Goal: Information Seeking & Learning: Learn about a topic

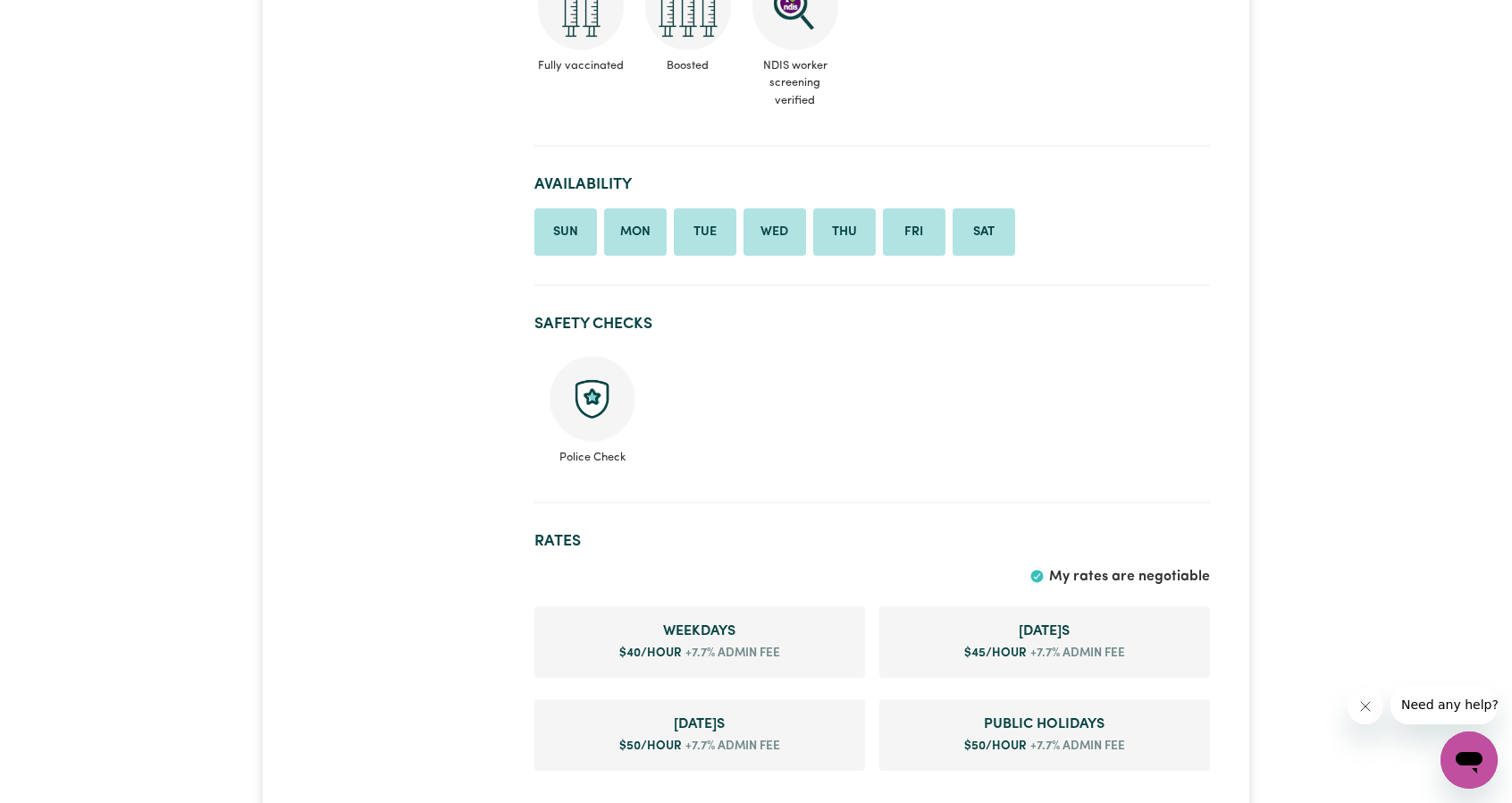
scroll to position [1073, 0]
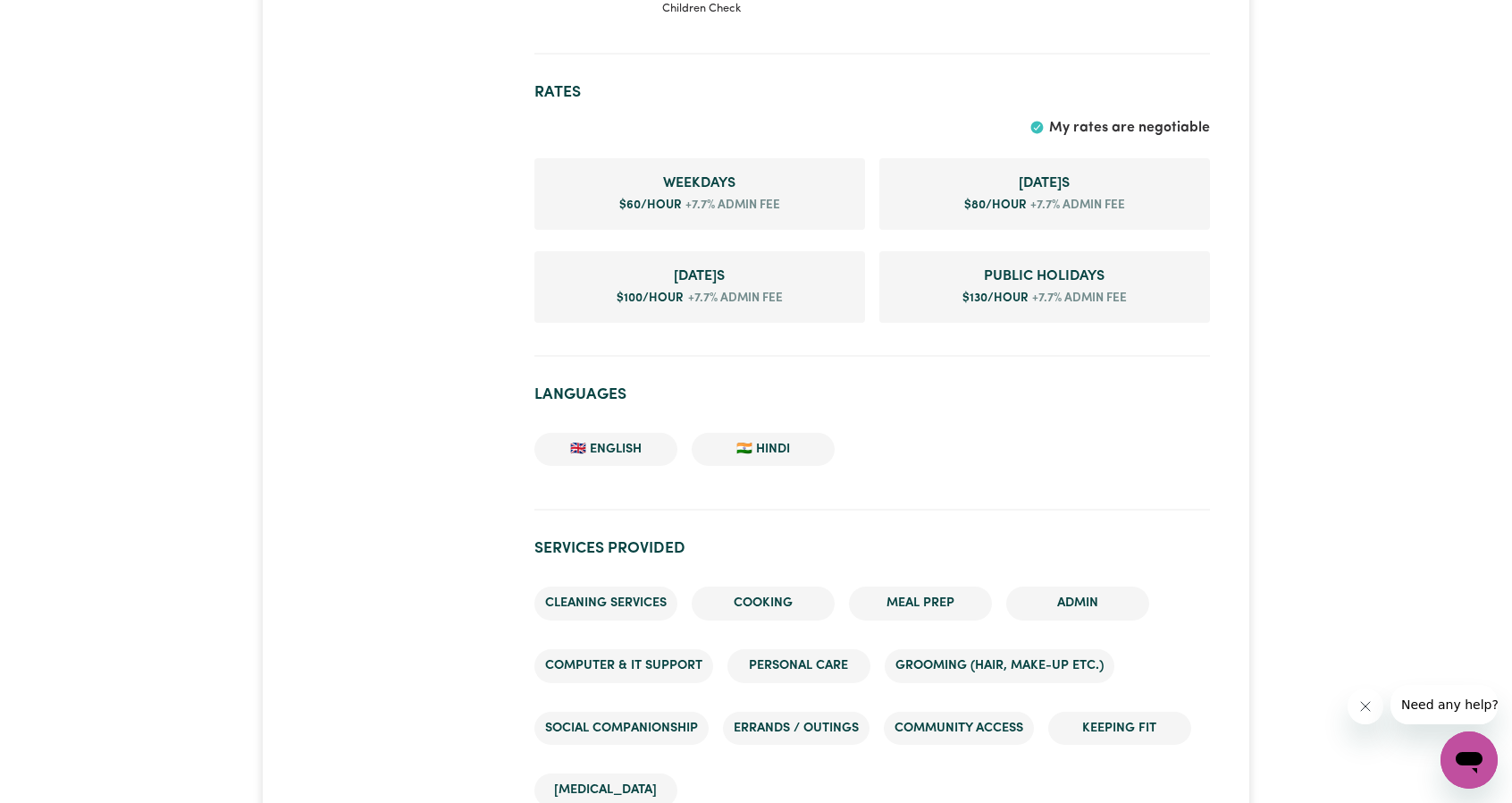
scroll to position [1073, 0]
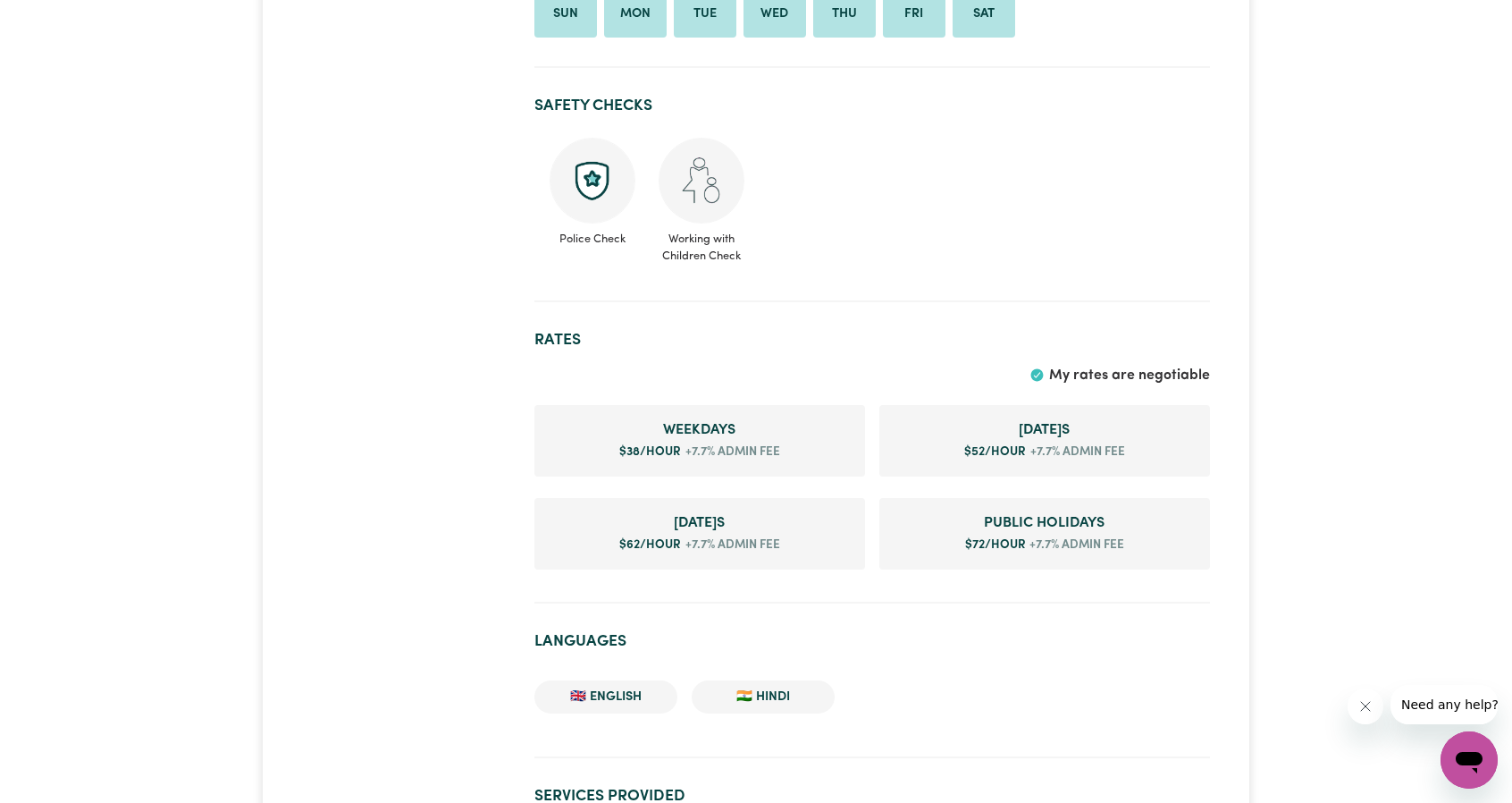
scroll to position [1163, 0]
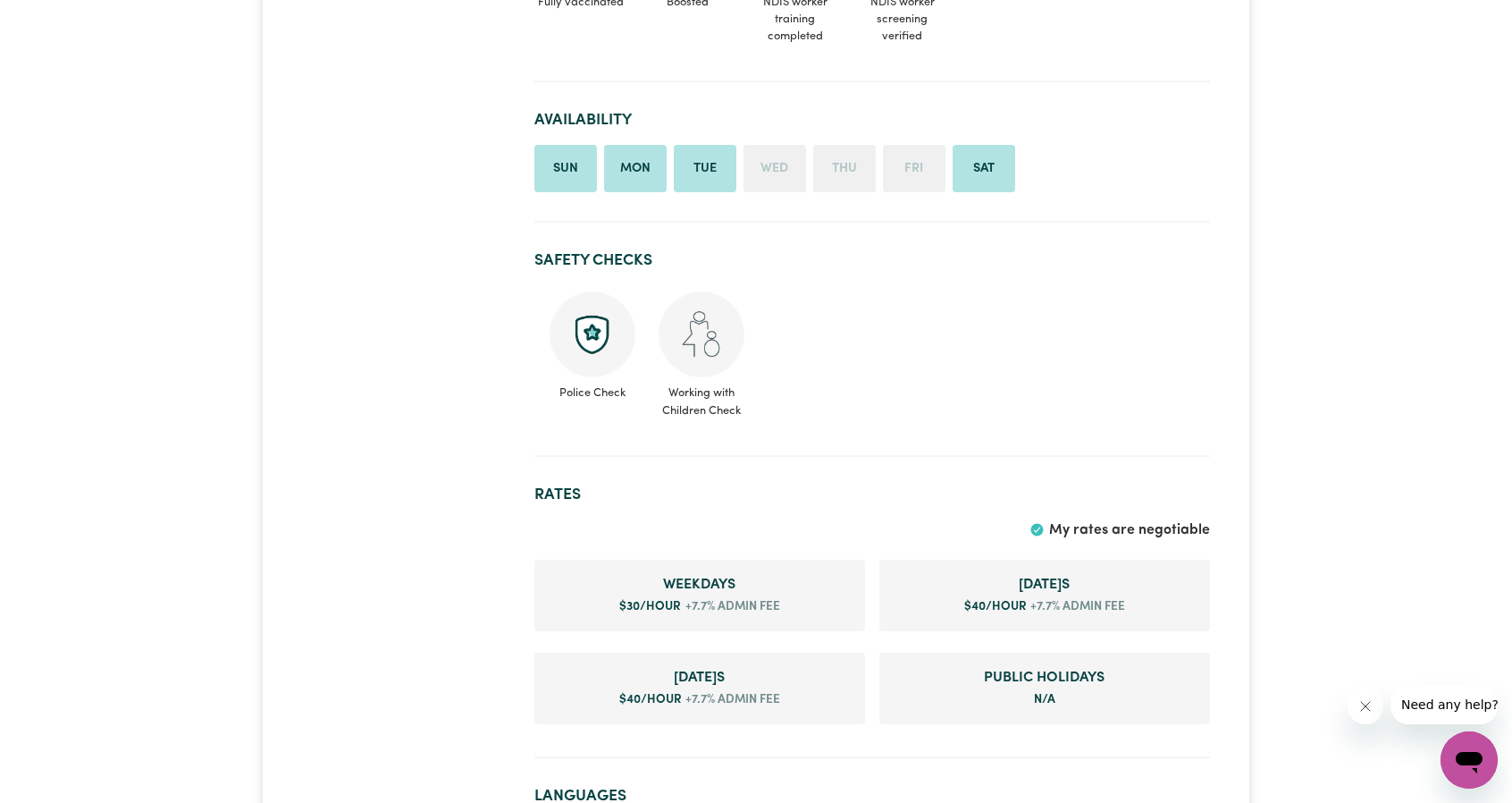
scroll to position [1163, 0]
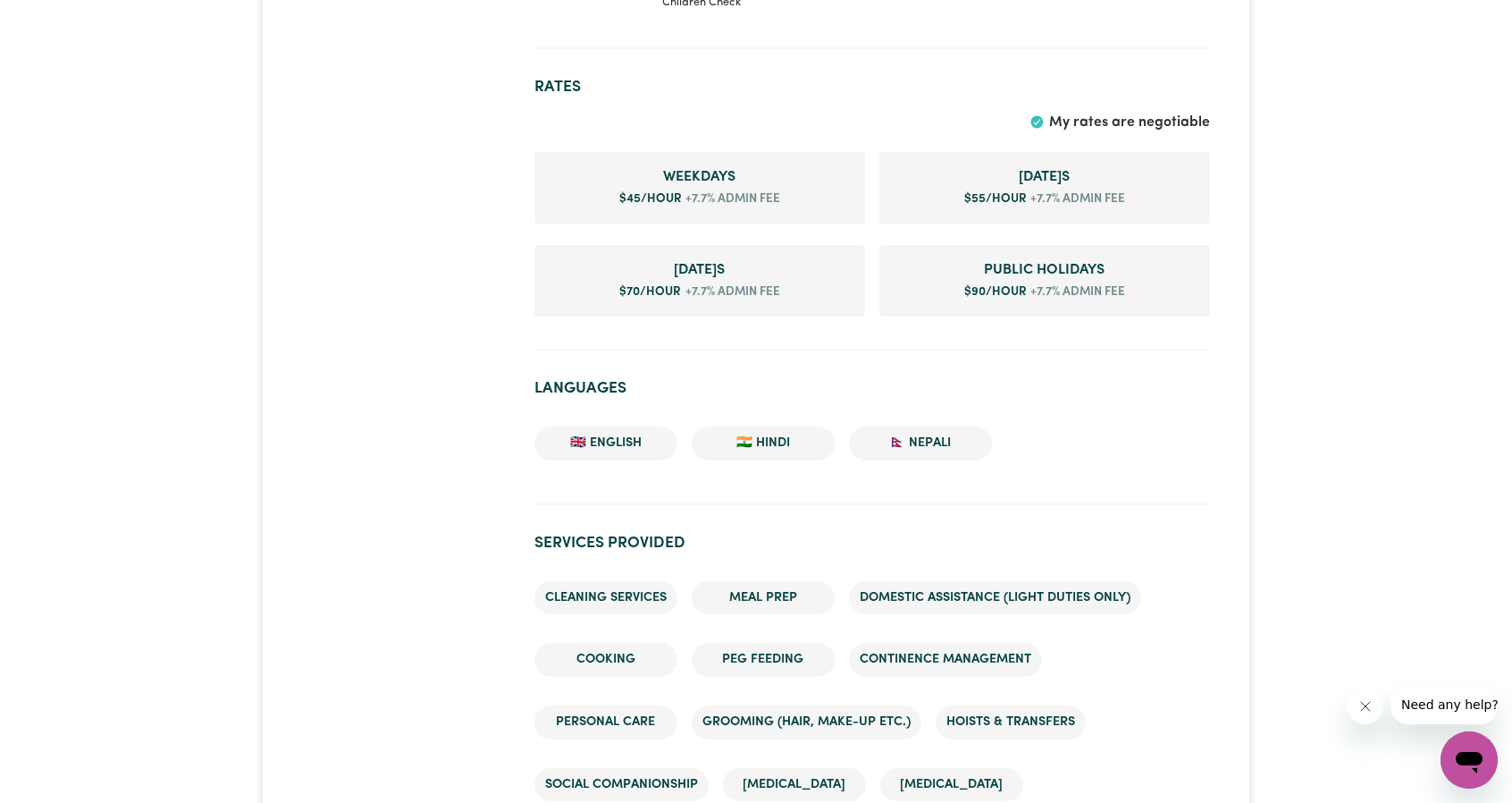
scroll to position [1342, 0]
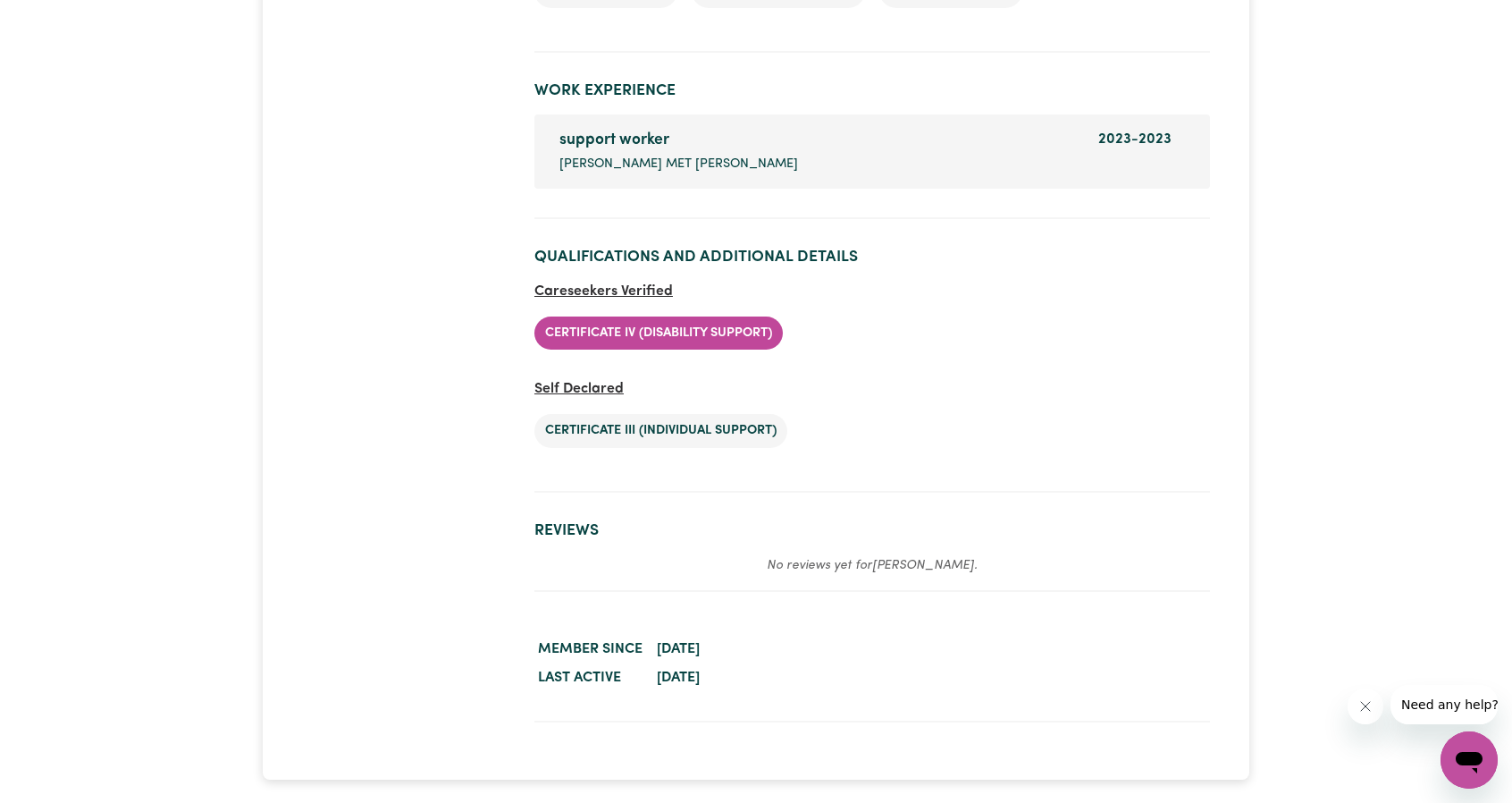
scroll to position [2683, 0]
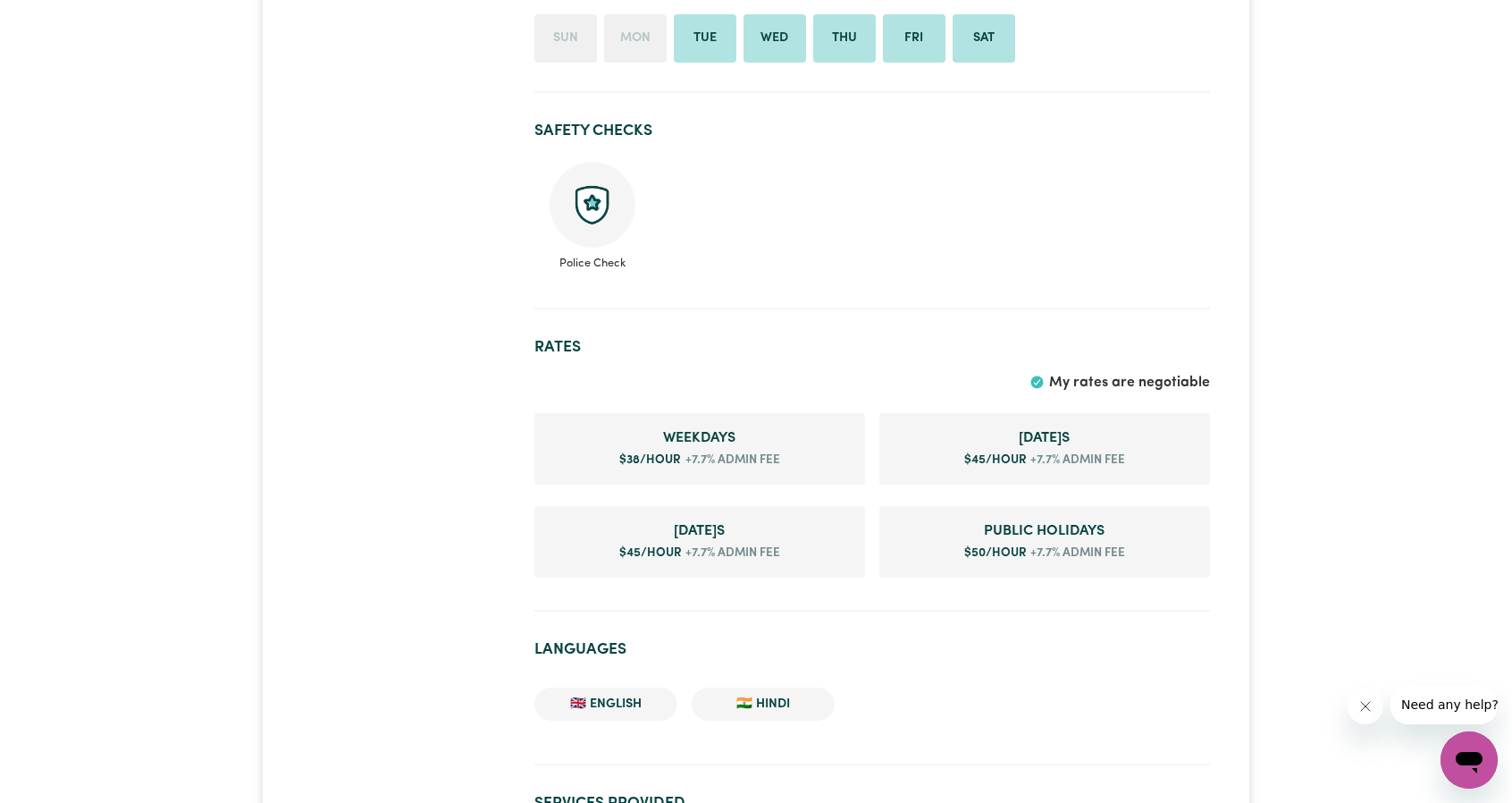
scroll to position [1431, 0]
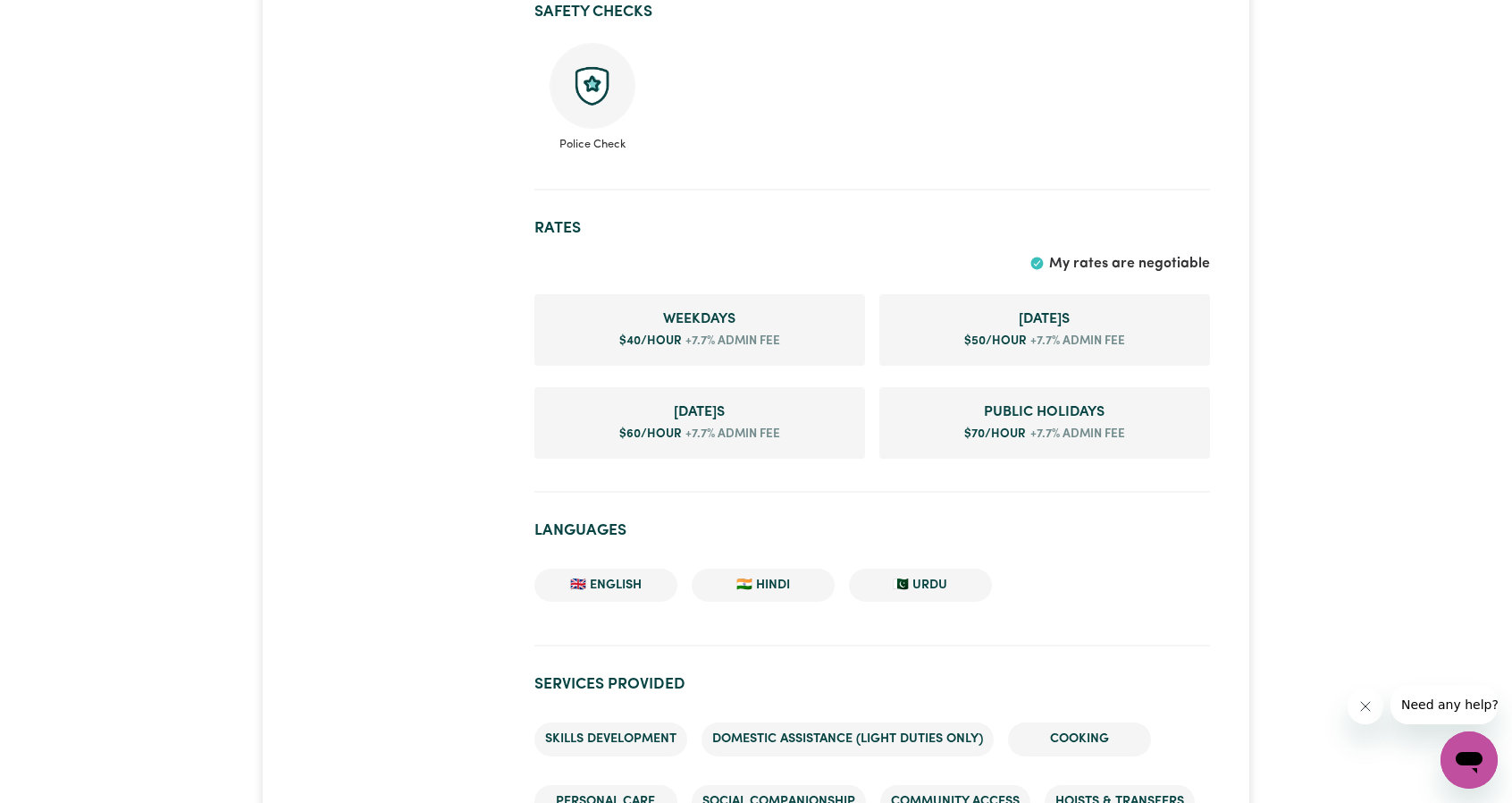
scroll to position [984, 0]
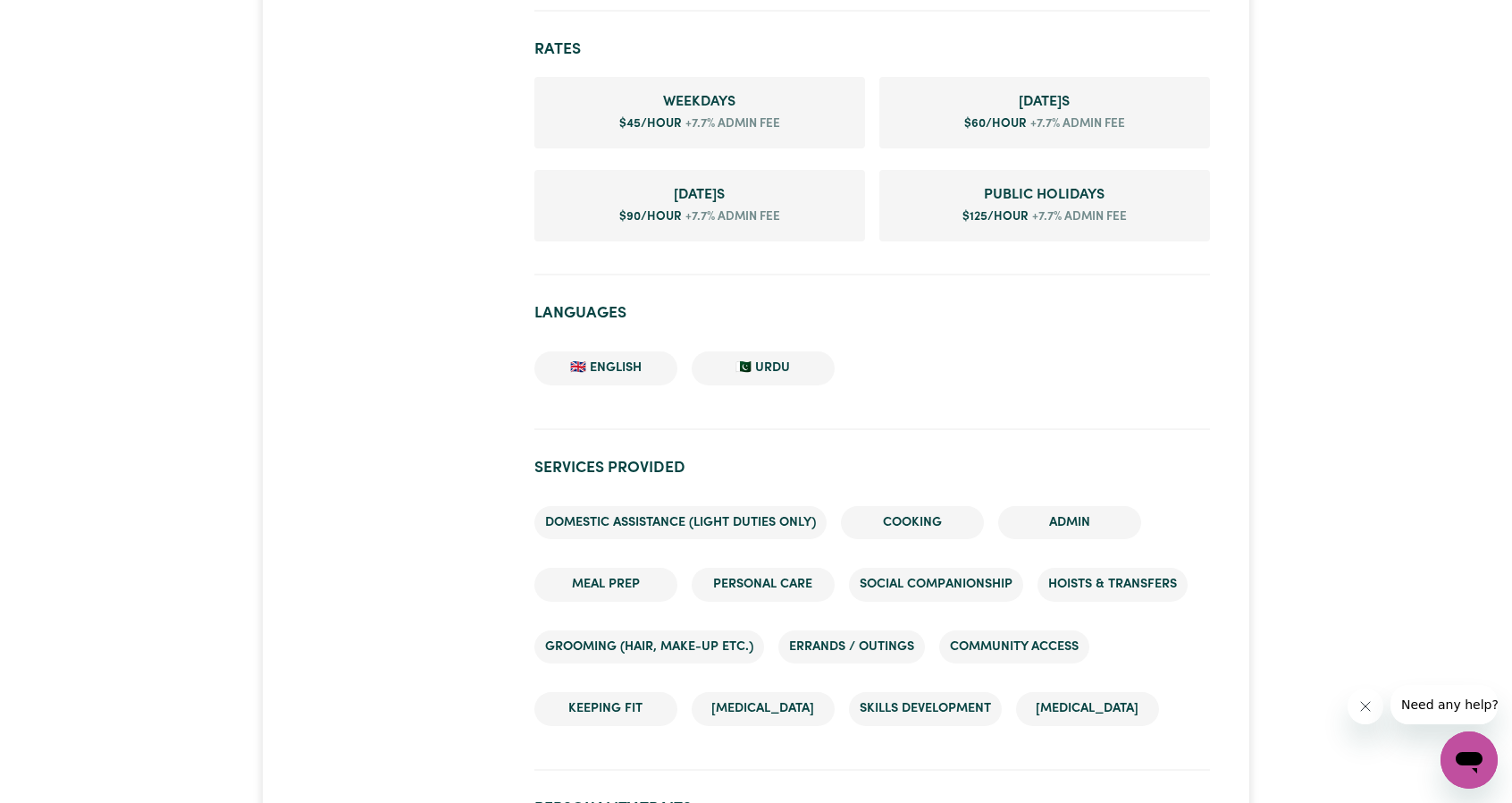
scroll to position [1252, 0]
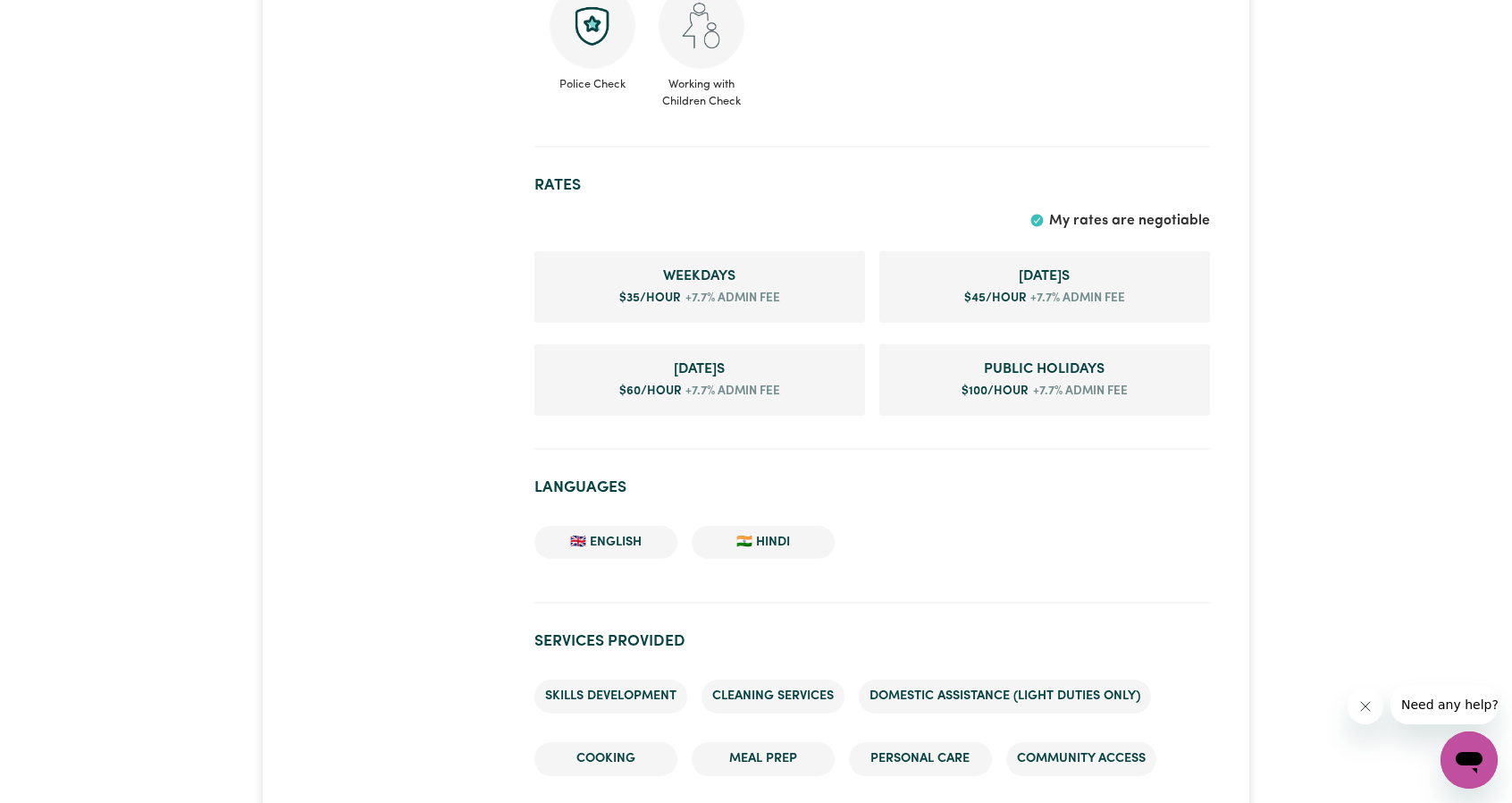
scroll to position [1163, 0]
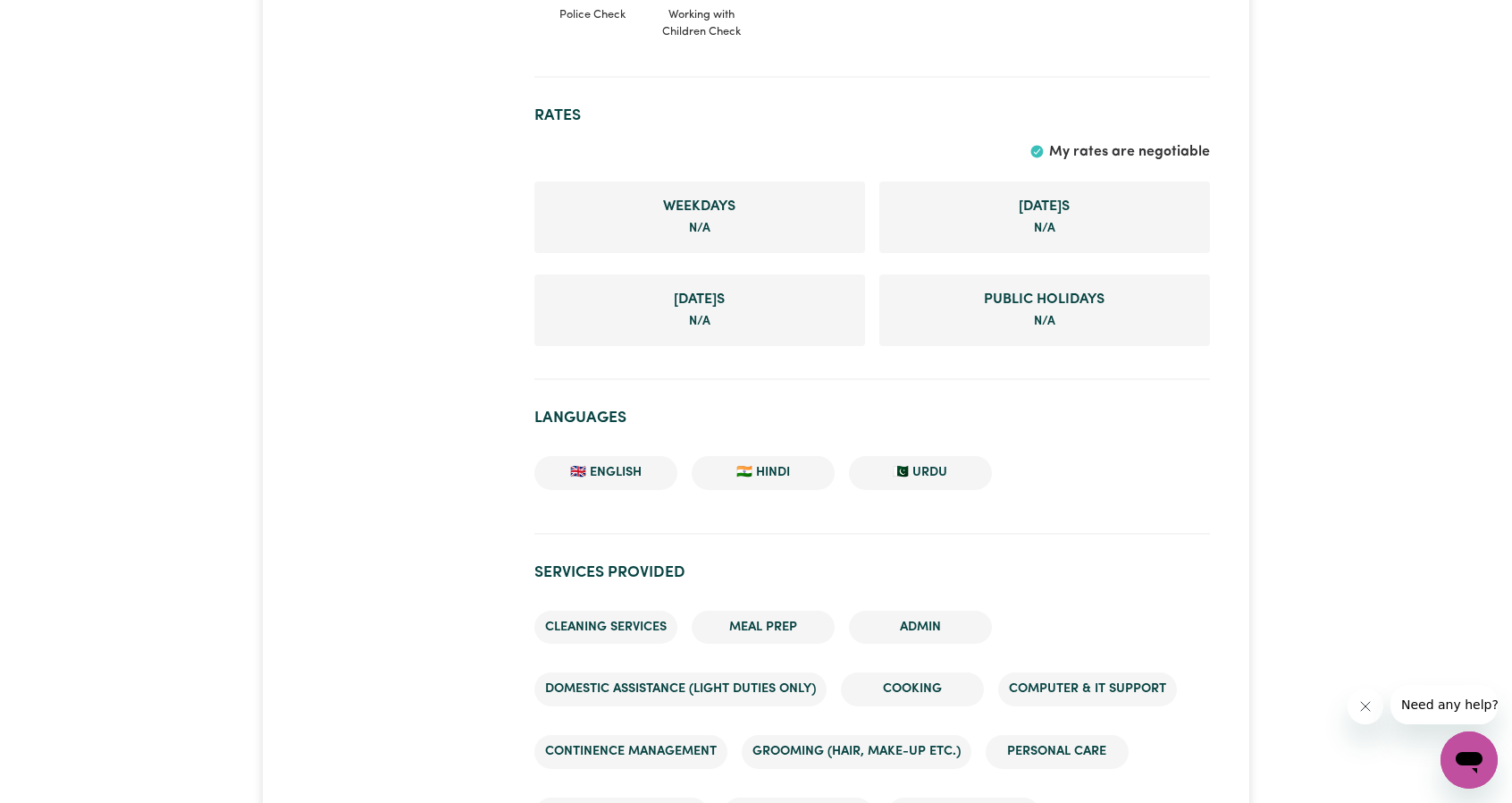
scroll to position [1699, 0]
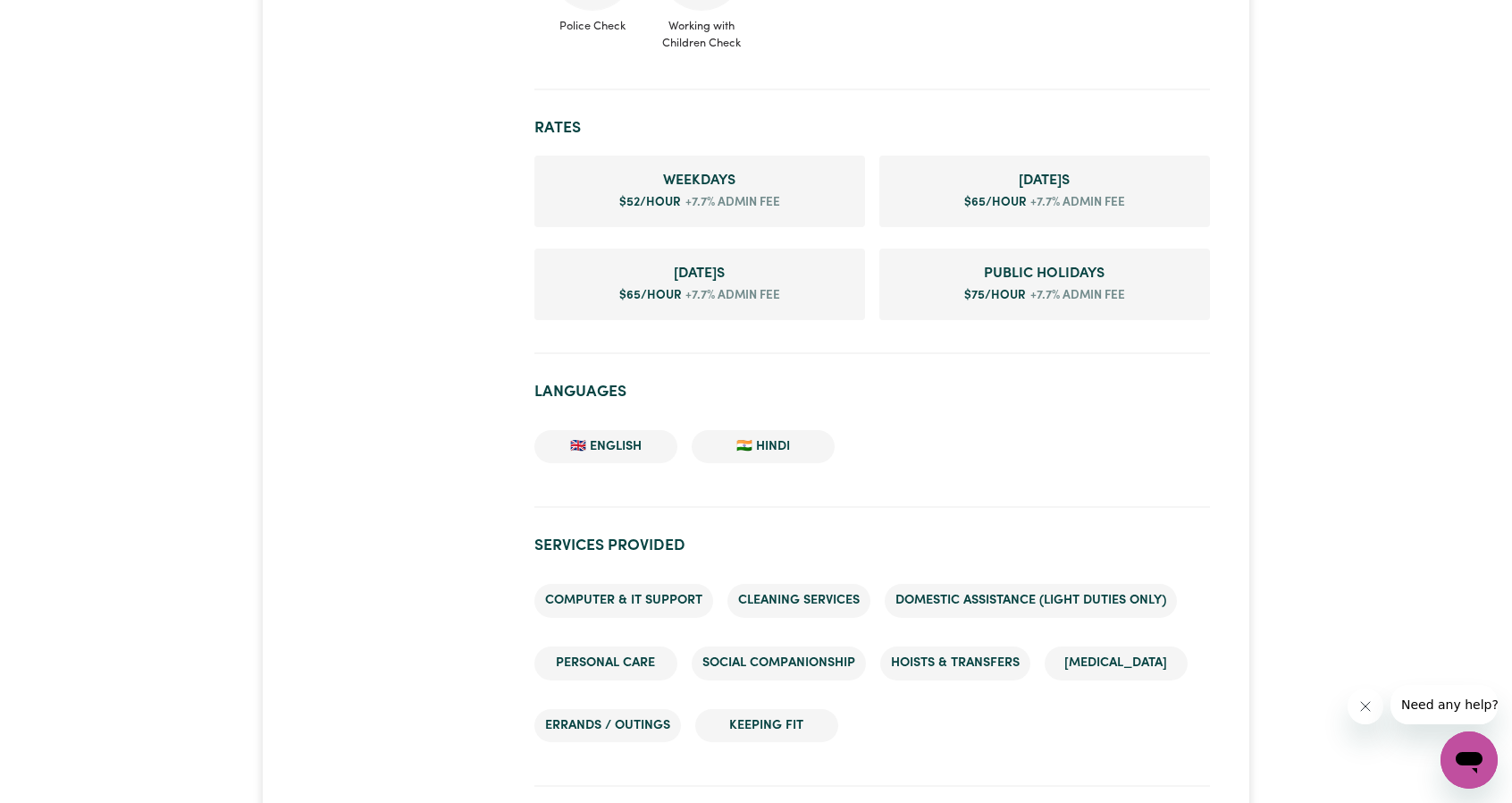
scroll to position [1073, 0]
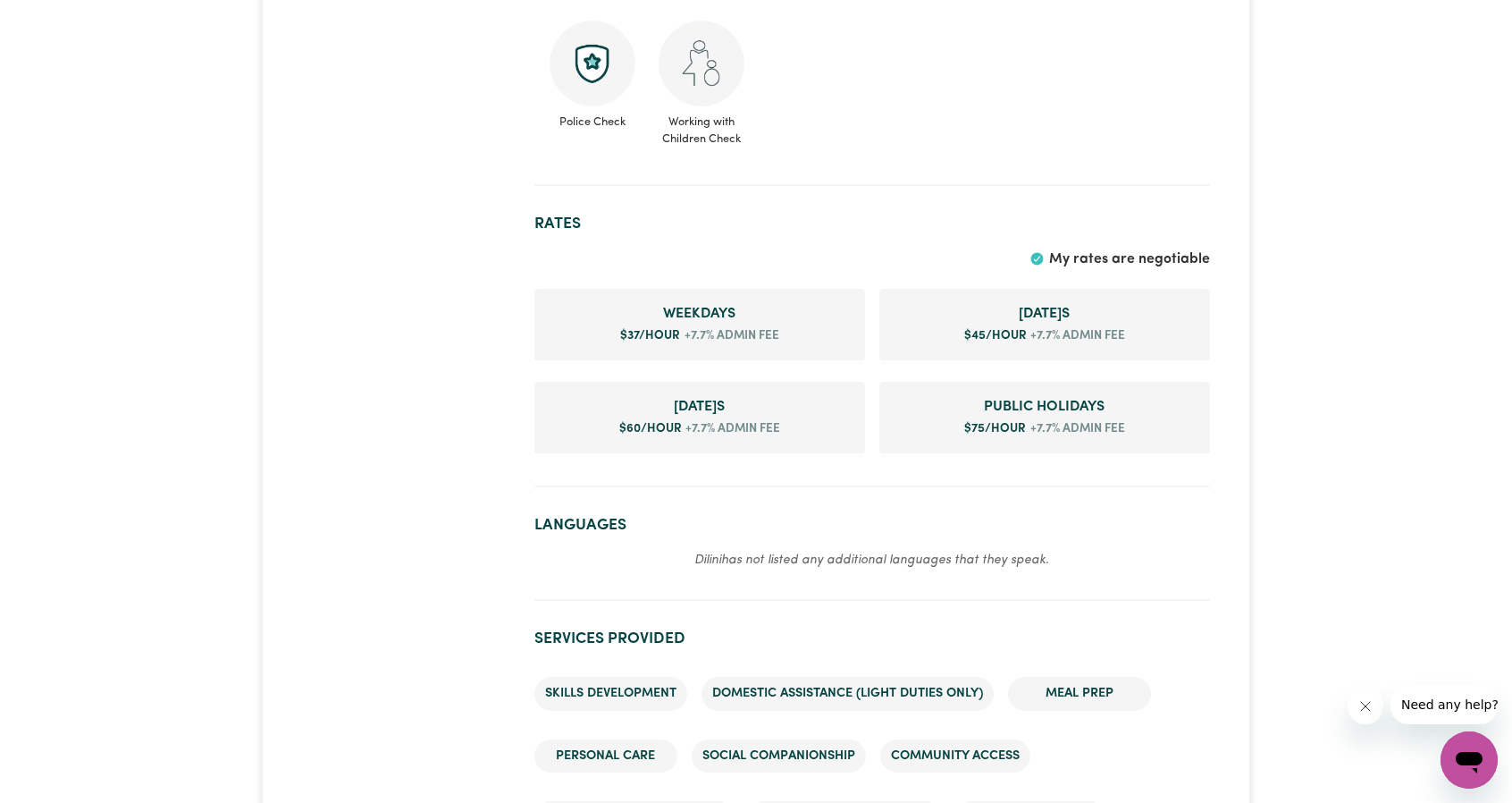
scroll to position [715, 0]
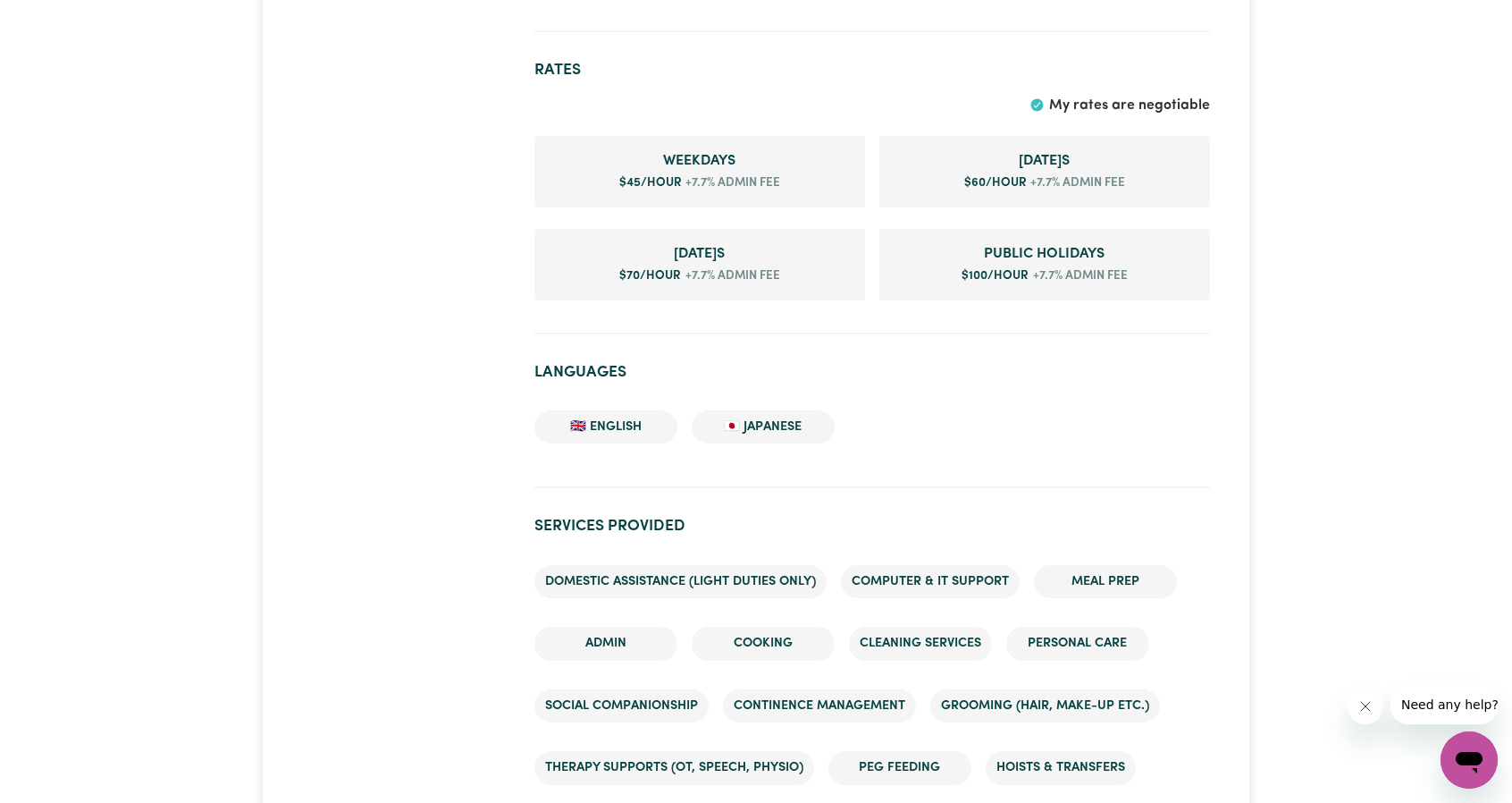
scroll to position [1610, 0]
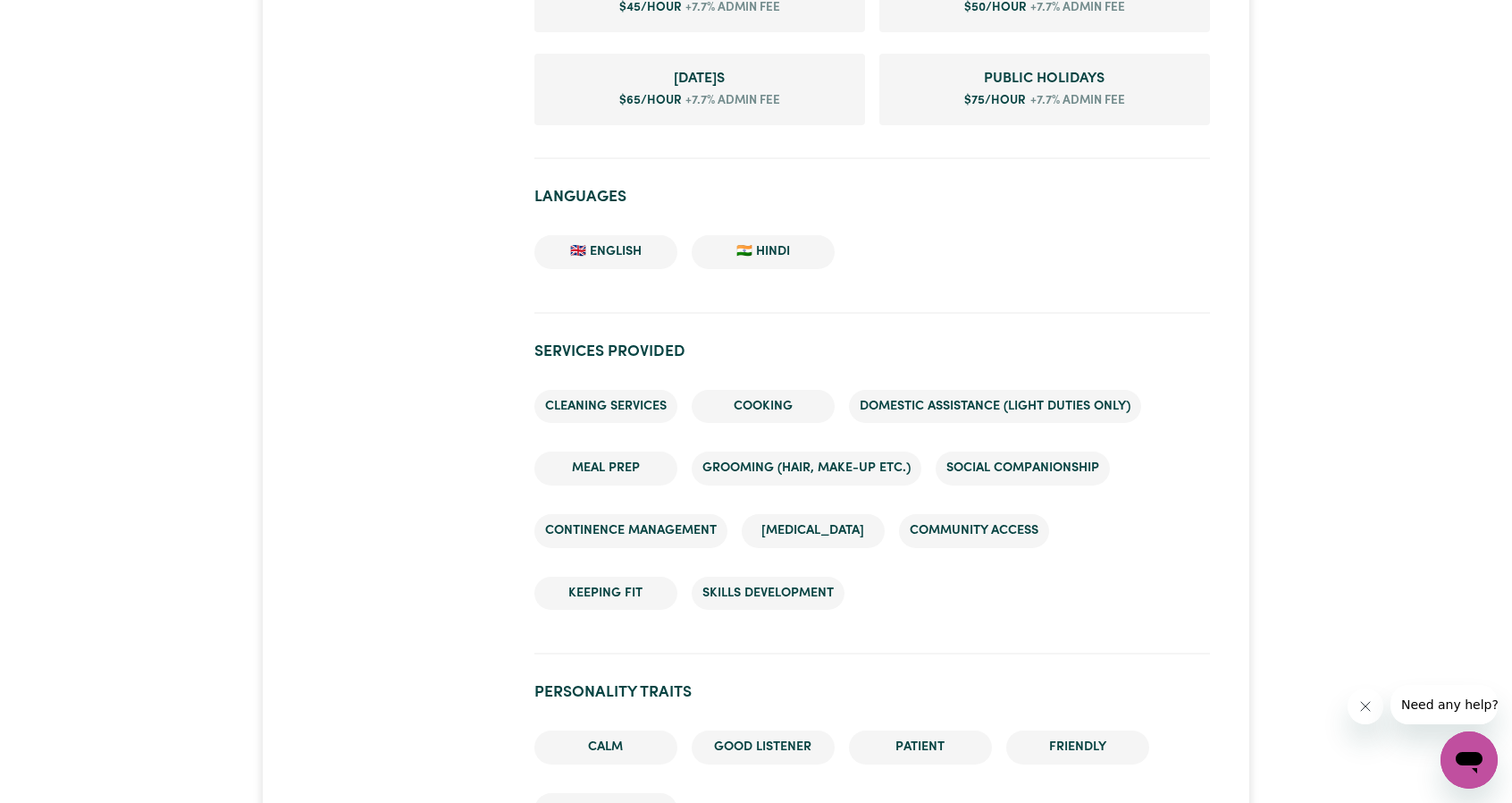
scroll to position [1431, 0]
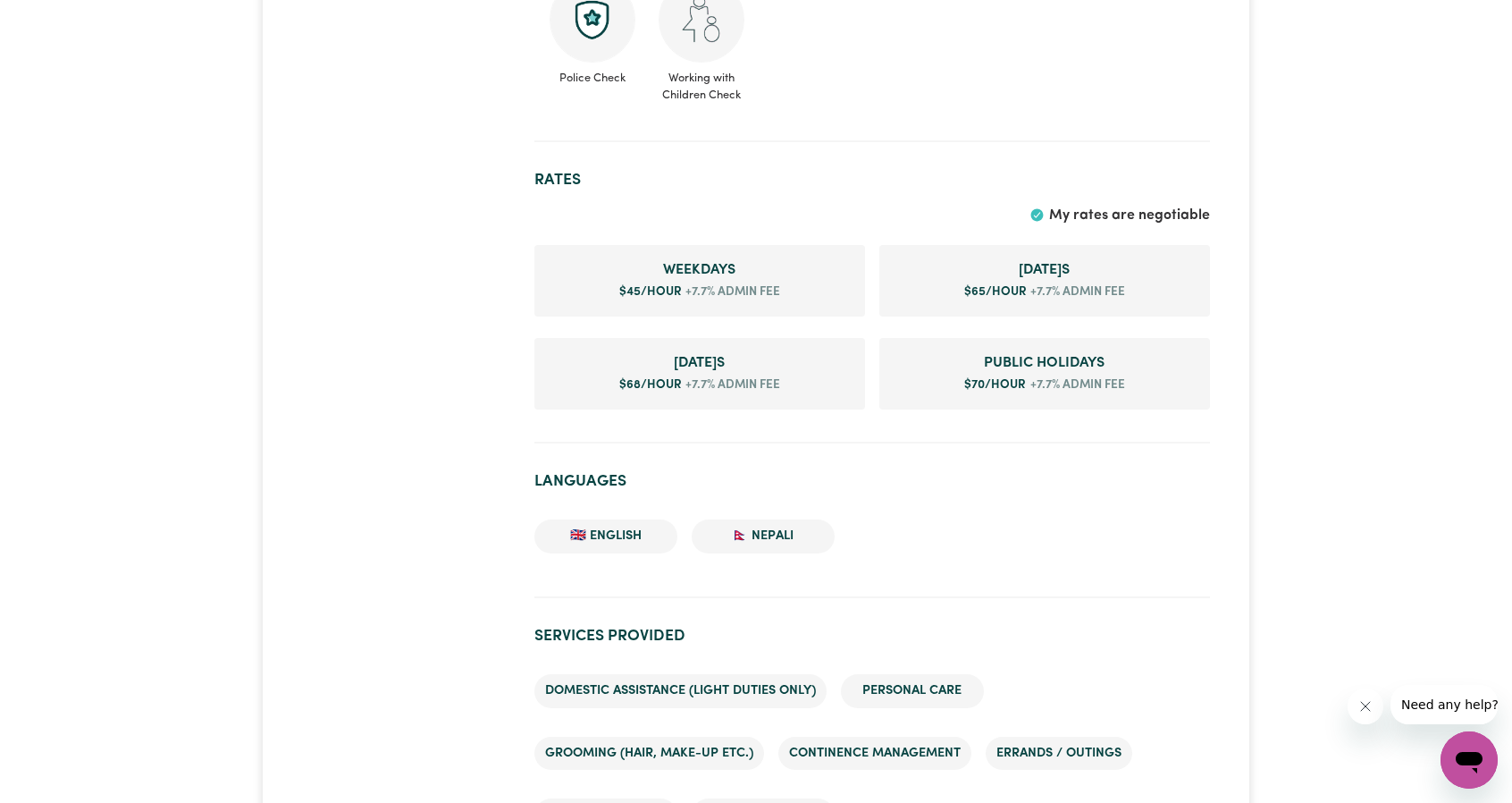
scroll to position [1252, 0]
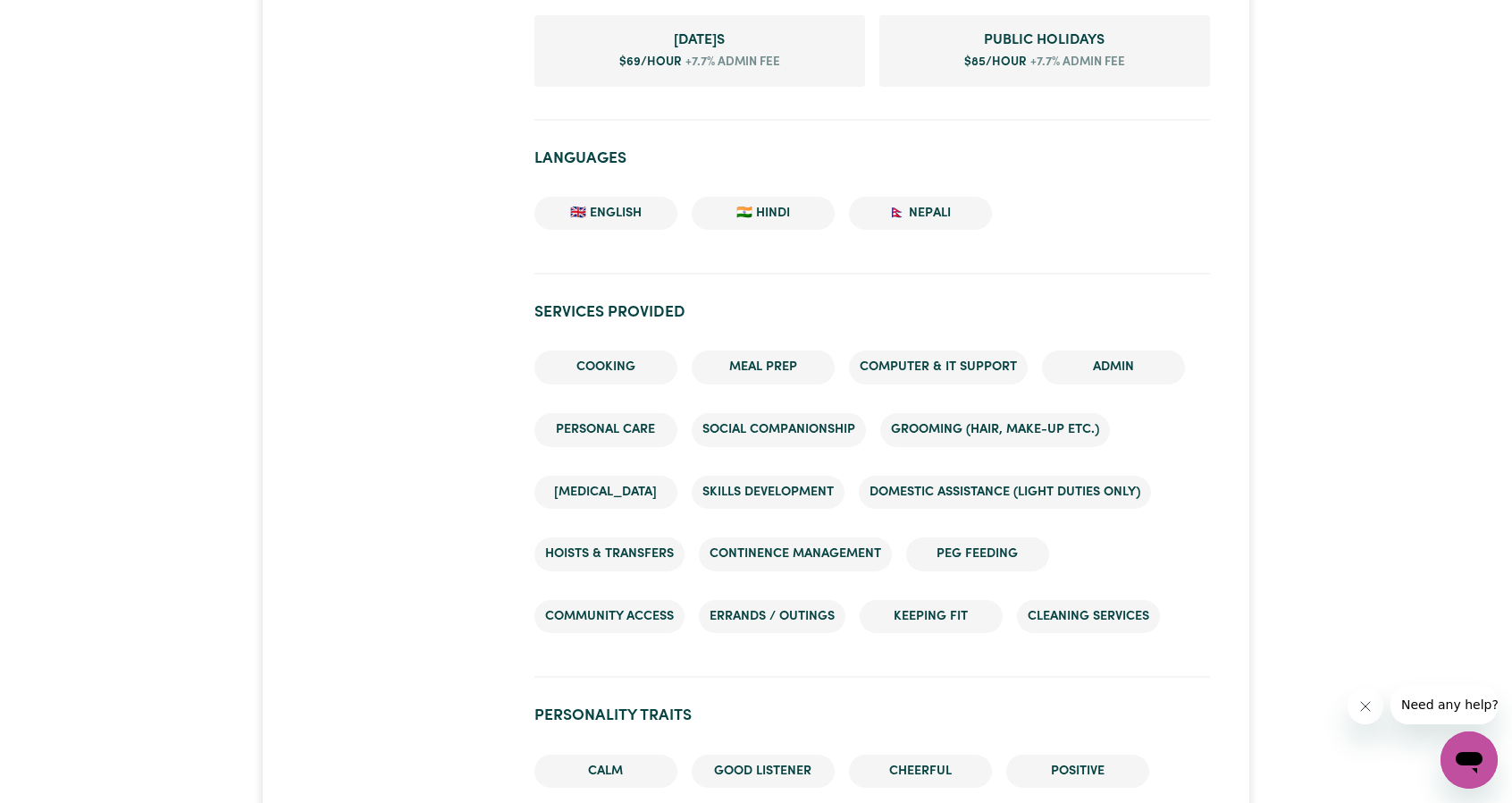
scroll to position [1699, 0]
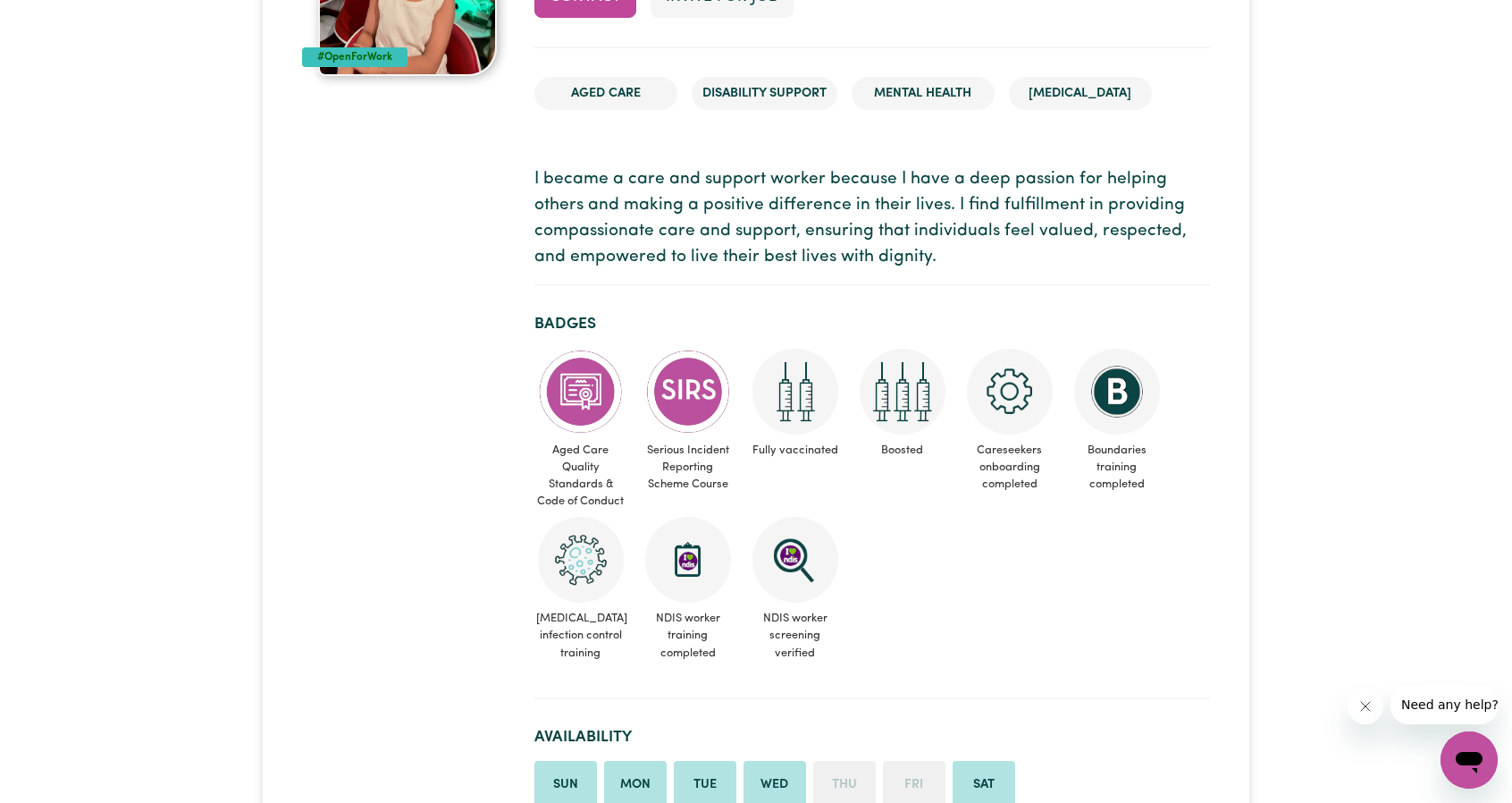
scroll to position [268, 0]
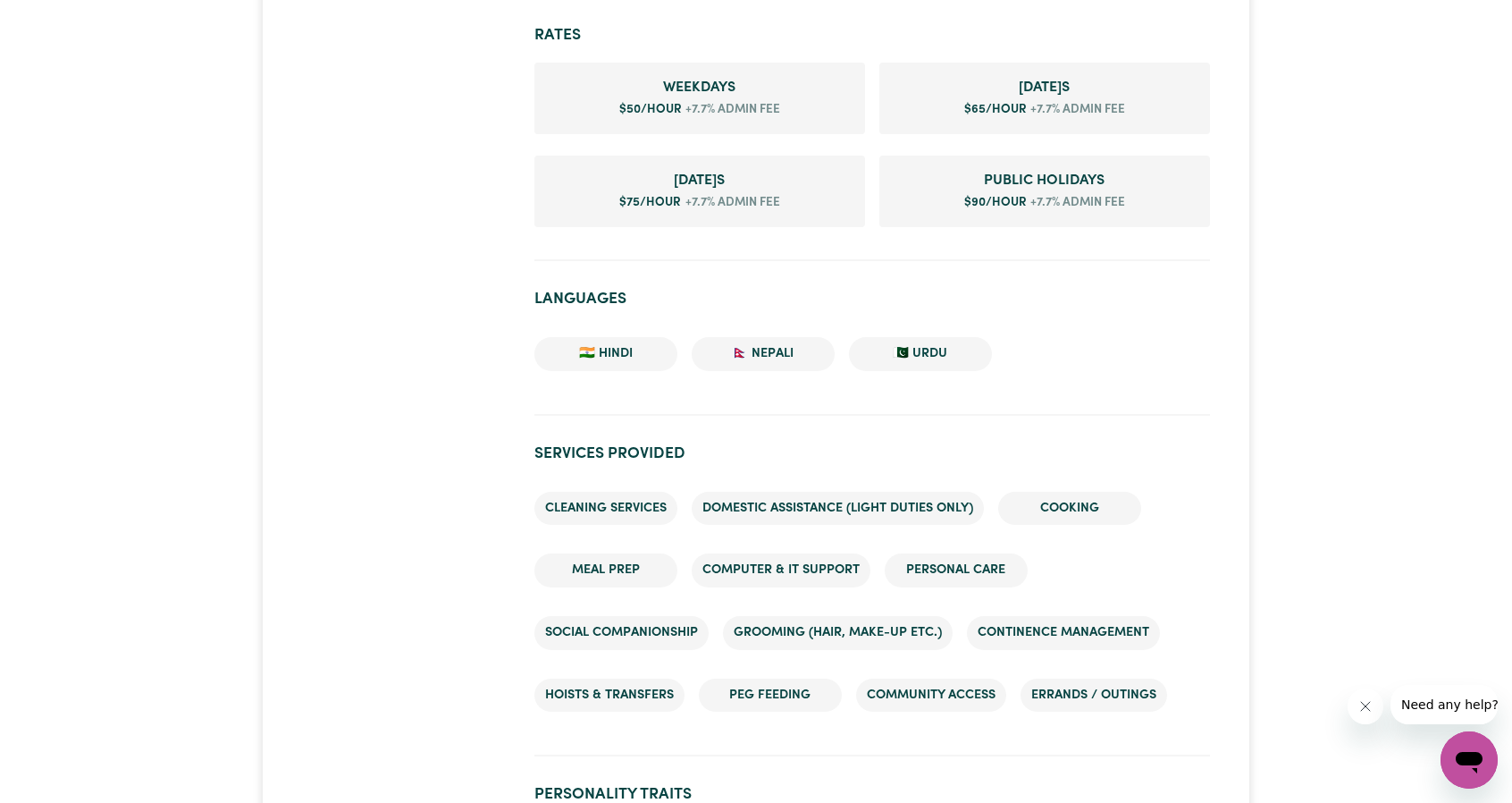
scroll to position [1252, 0]
